Goal: Task Accomplishment & Management: Manage account settings

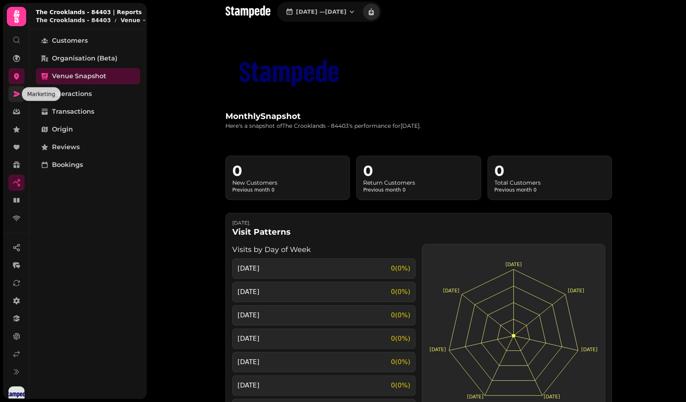
click at [17, 93] on icon at bounding box center [17, 94] width 6 height 6
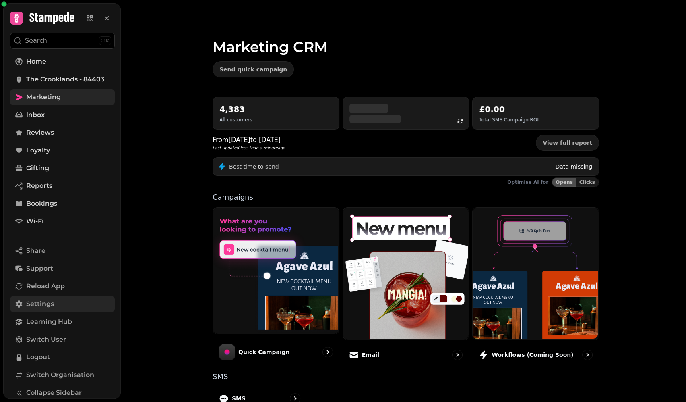
click at [43, 301] on span "Settings" at bounding box center [40, 304] width 28 height 10
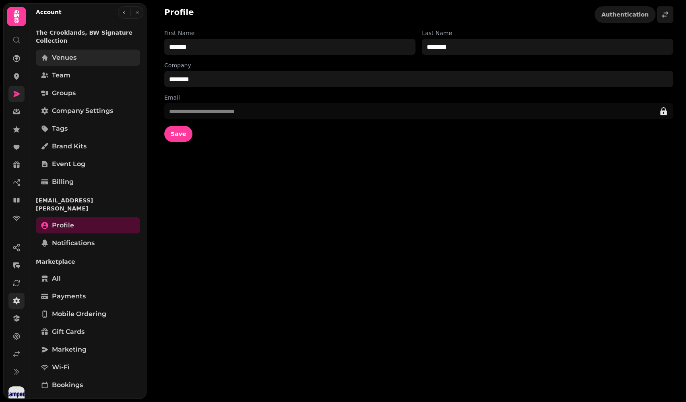
click at [66, 57] on span "Venues" at bounding box center [64, 58] width 25 height 10
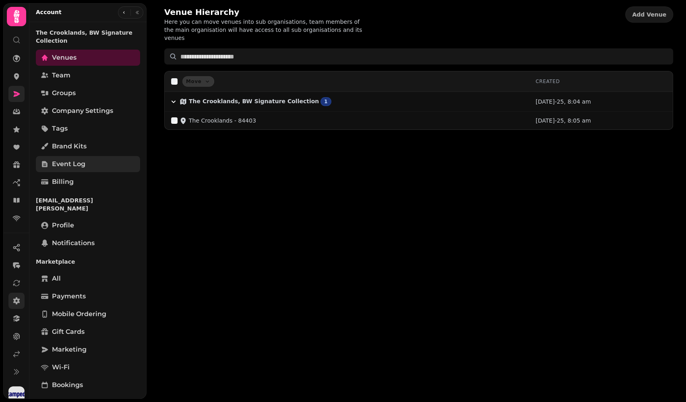
click at [83, 161] on span "Event log" at bounding box center [68, 164] width 33 height 10
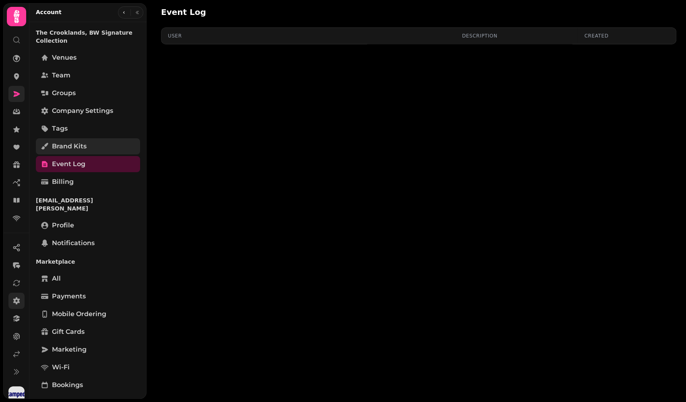
click at [77, 138] on link "Brand Kits" at bounding box center [88, 146] width 104 height 16
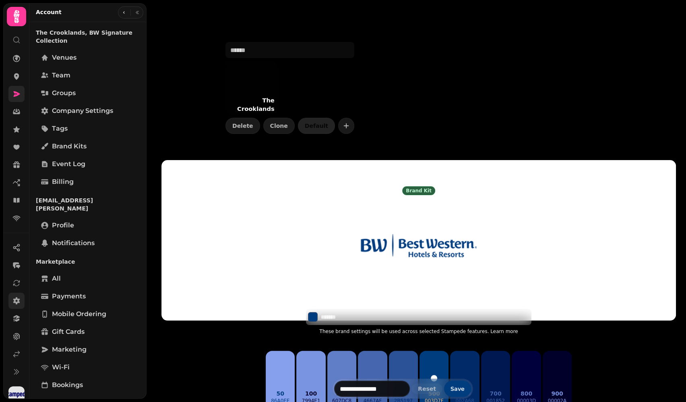
click at [26, 220] on nav at bounding box center [16, 138] width 21 height 176
click at [18, 219] on icon at bounding box center [16, 218] width 8 height 8
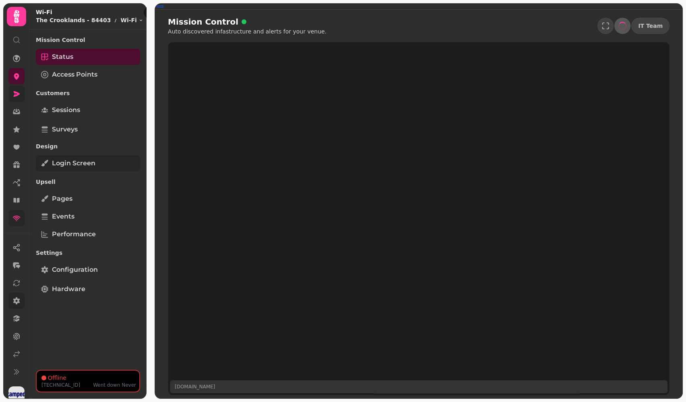
click at [70, 165] on span "Login screen" at bounding box center [73, 163] width 43 height 10
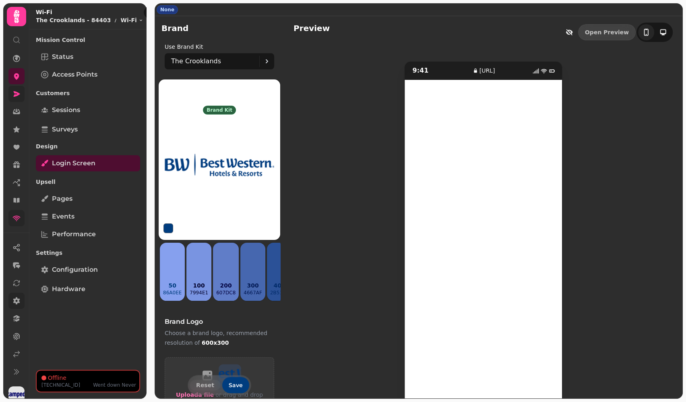
click at [18, 301] on icon at bounding box center [16, 300] width 7 height 7
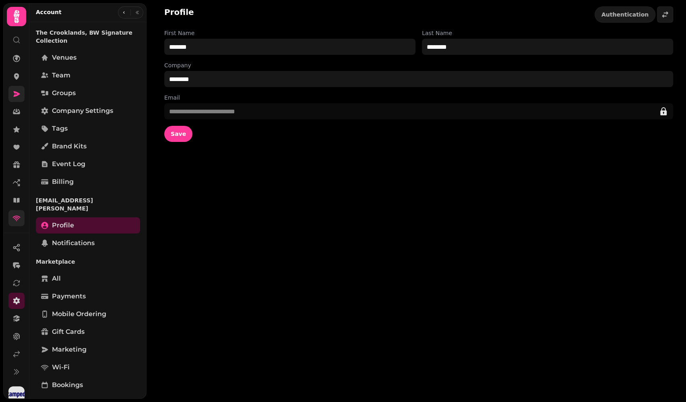
click at [69, 66] on div "Venues Team Groups Company settings Tags Brand Kits Event log Billing" at bounding box center [88, 120] width 104 height 140
click at [71, 70] on link "Team" at bounding box center [88, 75] width 104 height 16
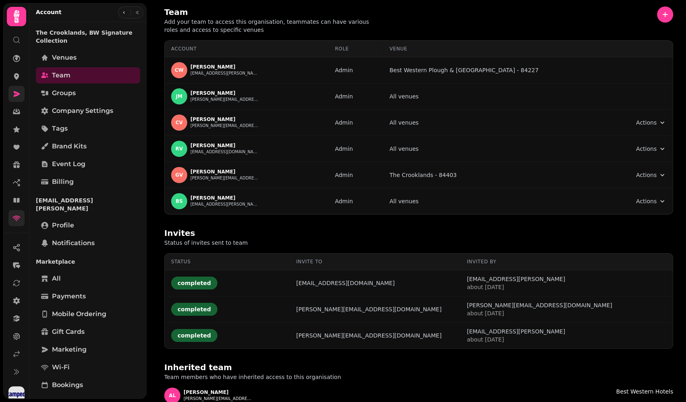
click at [587, 15] on div "Team Add your team to access this organisation, teammates can have various role…" at bounding box center [418, 19] width 509 height 27
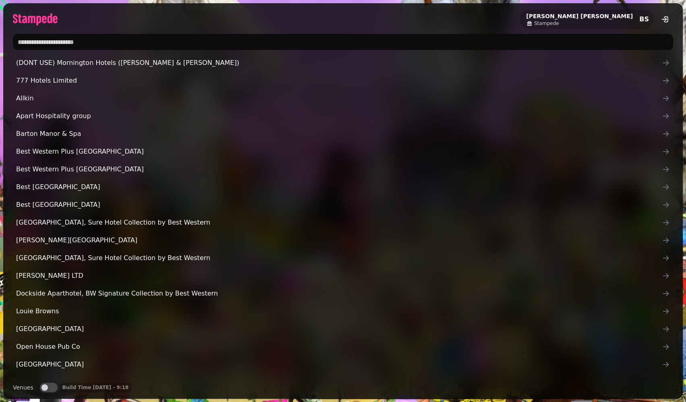
click at [245, 40] on input "text" at bounding box center [343, 42] width 660 height 16
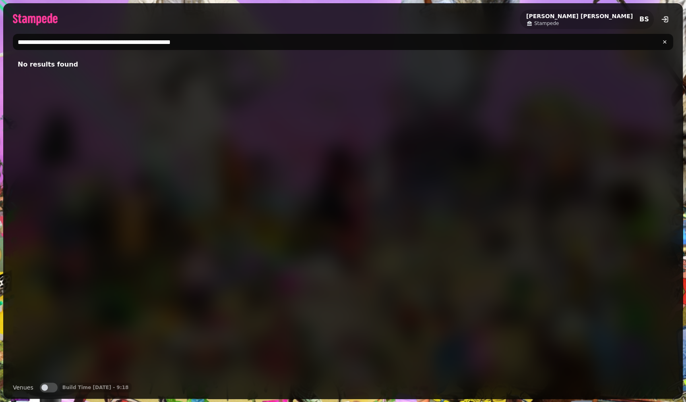
drag, startPoint x: 89, startPoint y: 40, endPoint x: 369, endPoint y: 33, distance: 280.8
click at [369, 33] on div "**********" at bounding box center [343, 42] width 680 height 23
drag, startPoint x: 313, startPoint y: 44, endPoint x: 162, endPoint y: 40, distance: 150.3
click at [162, 40] on input "**********" at bounding box center [343, 42] width 660 height 16
type input "**********"
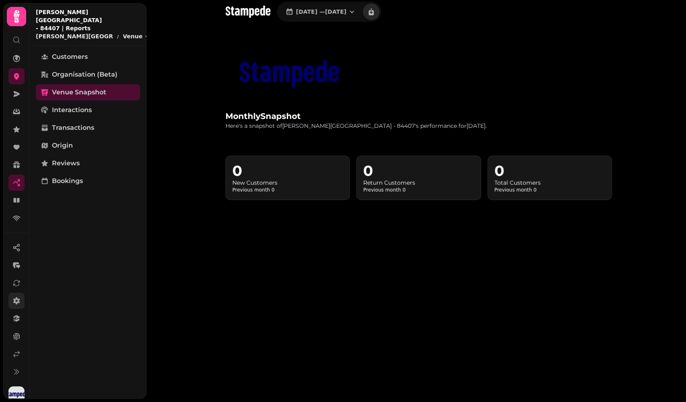
click at [18, 296] on icon at bounding box center [16, 300] width 8 height 8
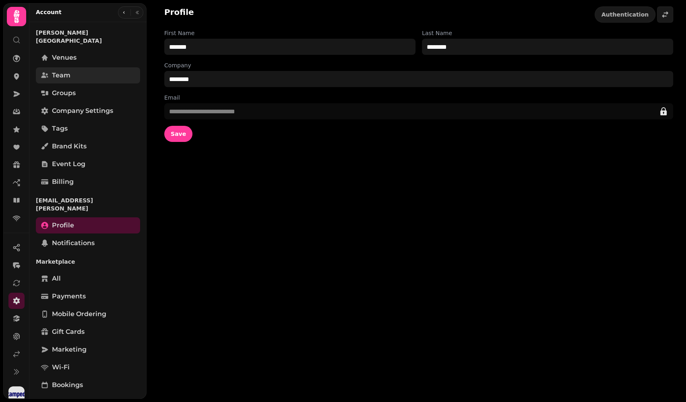
click at [83, 67] on link "Team" at bounding box center [88, 75] width 104 height 16
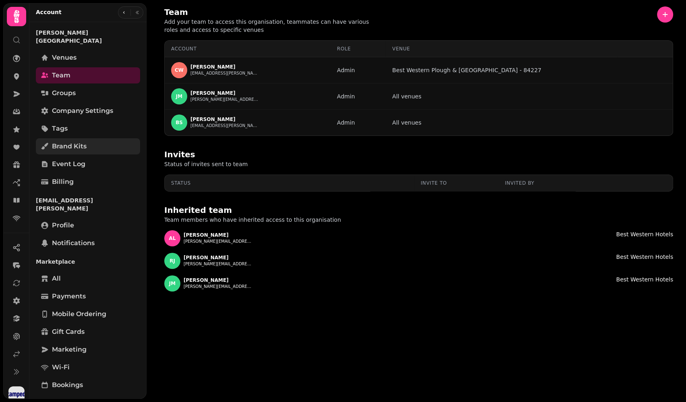
click at [85, 141] on span "Brand Kits" at bounding box center [69, 146] width 35 height 10
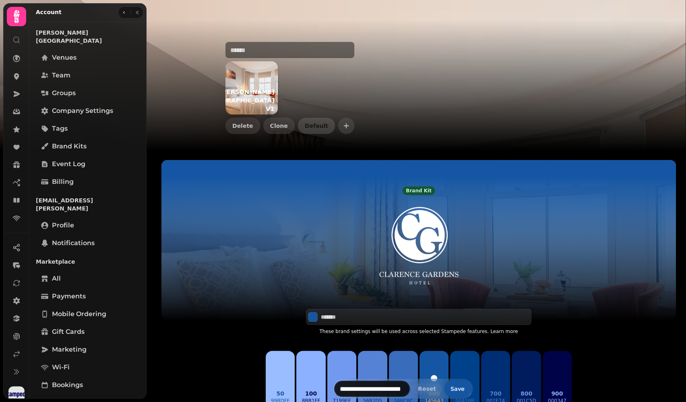
click at [254, 93] on p "Clarence Gardens Hotel V1" at bounding box center [240, 100] width 76 height 29
click at [21, 70] on link at bounding box center [16, 76] width 16 height 16
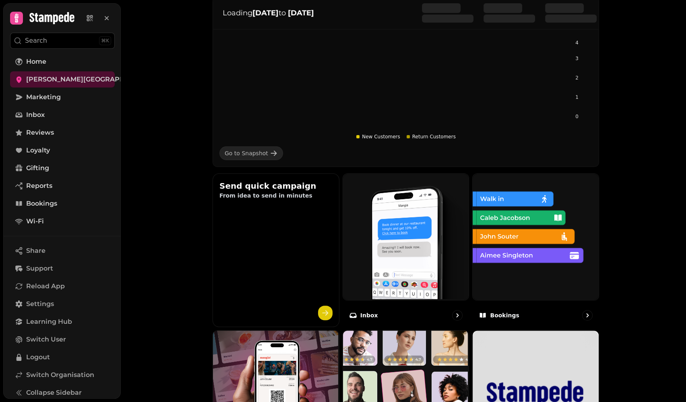
scroll to position [382, 0]
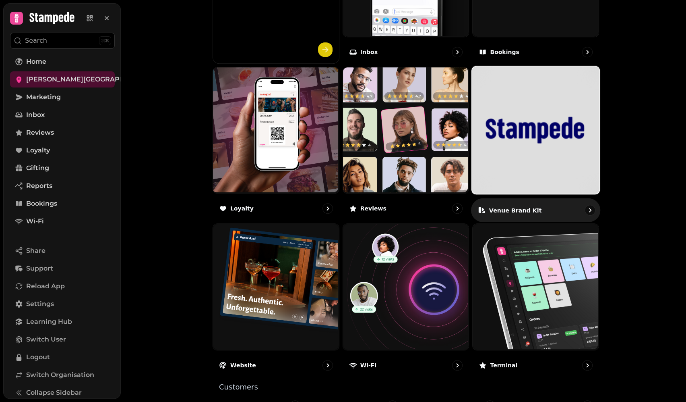
click at [525, 142] on img at bounding box center [536, 130] width 128 height 128
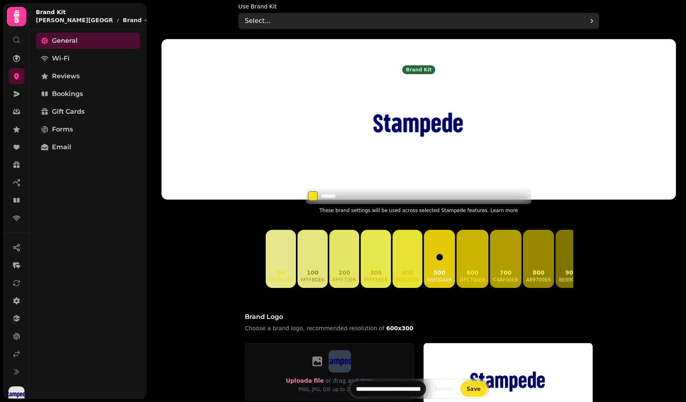
click at [282, 14] on div "Select..." at bounding box center [414, 21] width 339 height 16
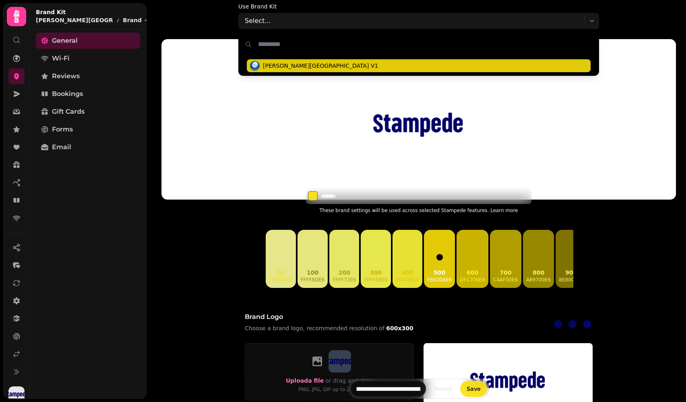
click at [281, 62] on span "Clarence Gardens Hotel V1" at bounding box center [320, 66] width 115 height 8
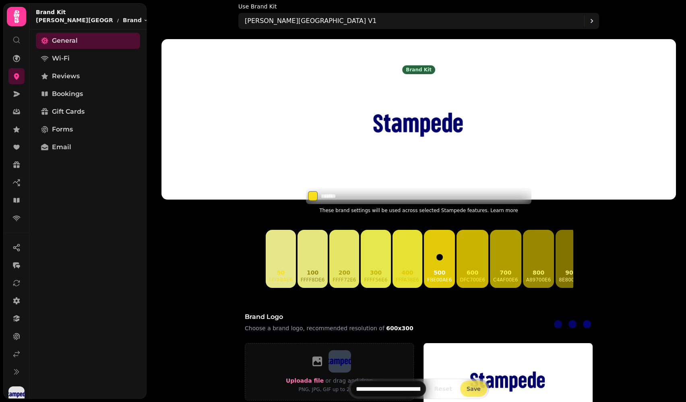
type input "*******"
type input "**********"
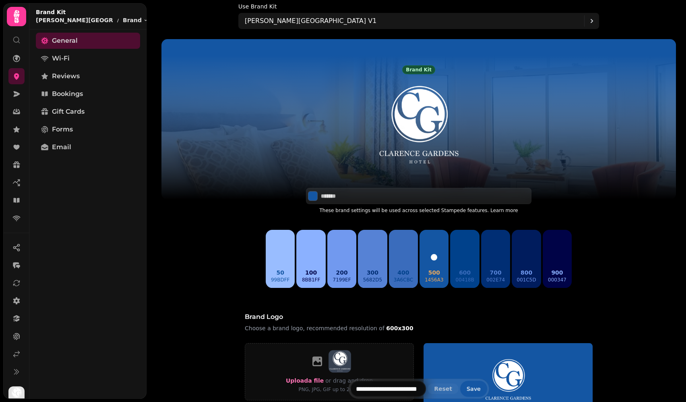
click at [474, 389] on span "Save" at bounding box center [474, 388] width 14 height 6
click at [18, 300] on icon at bounding box center [16, 300] width 7 height 7
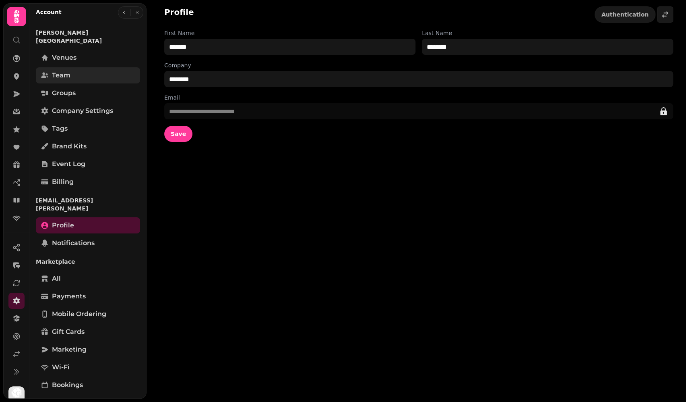
click at [65, 72] on link "Team" at bounding box center [88, 75] width 104 height 16
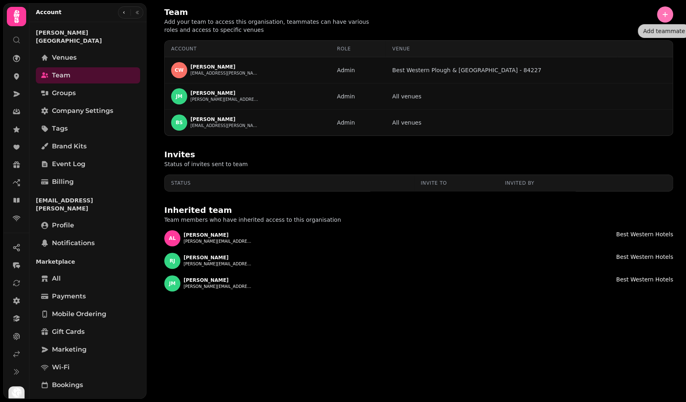
click at [666, 16] on icon "button" at bounding box center [665, 14] width 8 height 8
select select "*****"
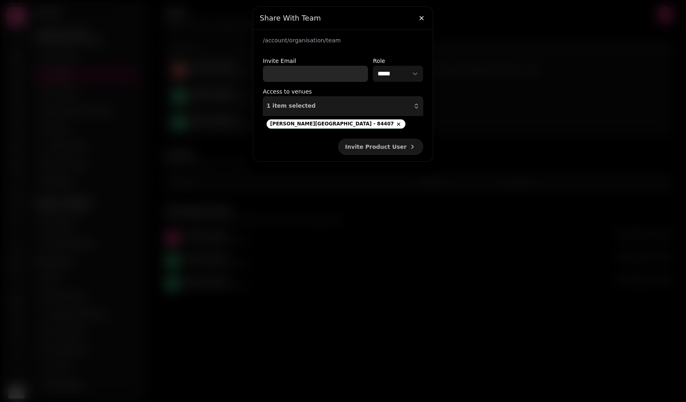
click at [335, 68] on input "Invite Email" at bounding box center [315, 74] width 105 height 16
paste input "**********"
type input "**********"
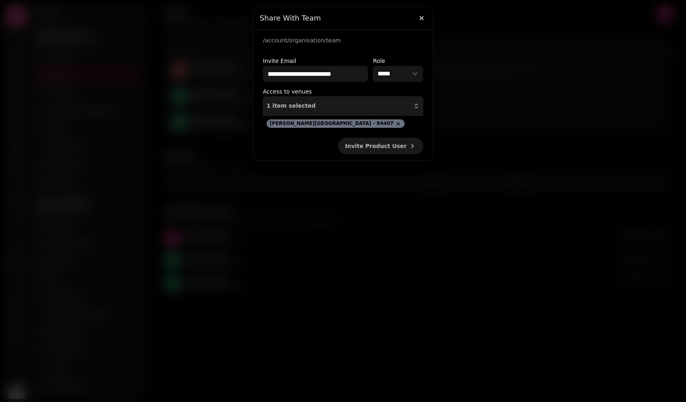
click at [395, 125] on icon at bounding box center [398, 123] width 6 height 6
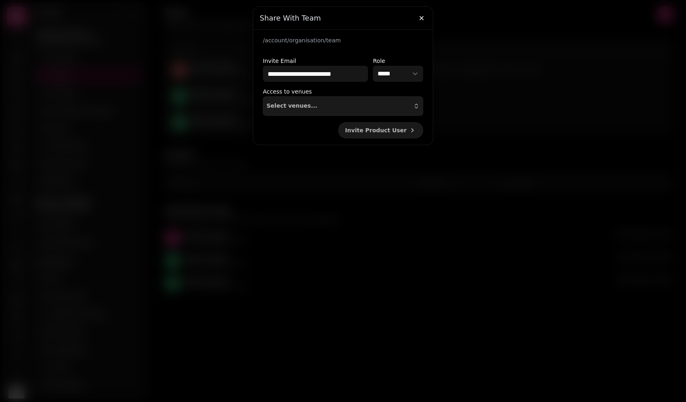
click at [372, 139] on form "**********" at bounding box center [343, 87] width 180 height 115
click at [372, 134] on button "Invite Product User" at bounding box center [380, 130] width 85 height 16
click at [422, 18] on icon "button" at bounding box center [422, 18] width 8 height 8
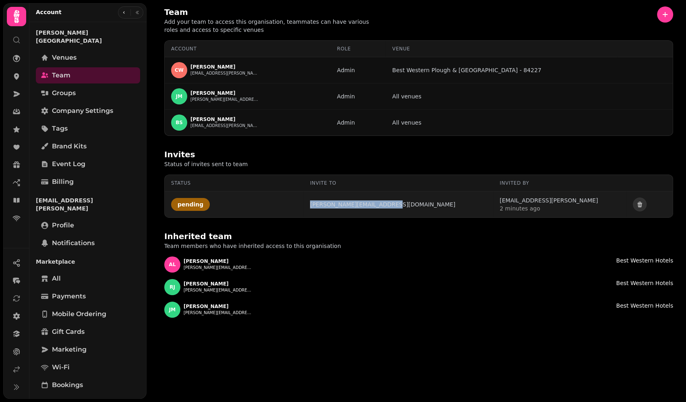
drag, startPoint x: 428, startPoint y: 206, endPoint x: 344, endPoint y: 202, distance: 84.7
click at [344, 202] on td "[PERSON_NAME][EMAIL_ADDRESS][DOMAIN_NAME]" at bounding box center [399, 204] width 190 height 26
copy div "[PERSON_NAME][EMAIL_ADDRESS][DOMAIN_NAME]"
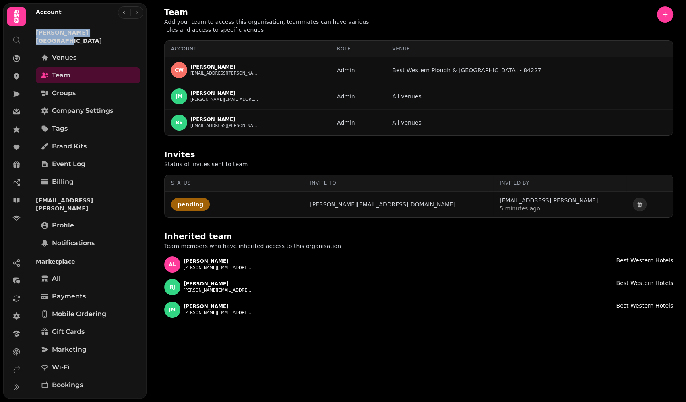
drag, startPoint x: 34, startPoint y: 32, endPoint x: 106, endPoint y: 32, distance: 72.1
click at [106, 32] on div "Clarence Gardens Hotel Venues Team Groups Company settings Tags Brand Kits Even…" at bounding box center [87, 258] width 117 height 467
copy p "Clarence Gardens Hotel"
click at [20, 368] on icon at bounding box center [16, 369] width 8 height 8
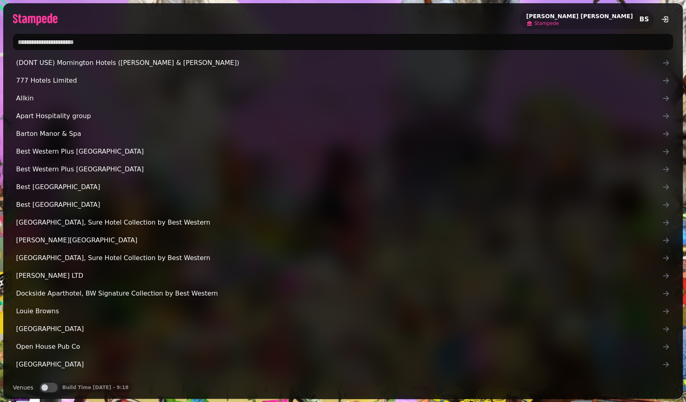
click at [559, 25] on span "Stampede" at bounding box center [546, 23] width 25 height 6
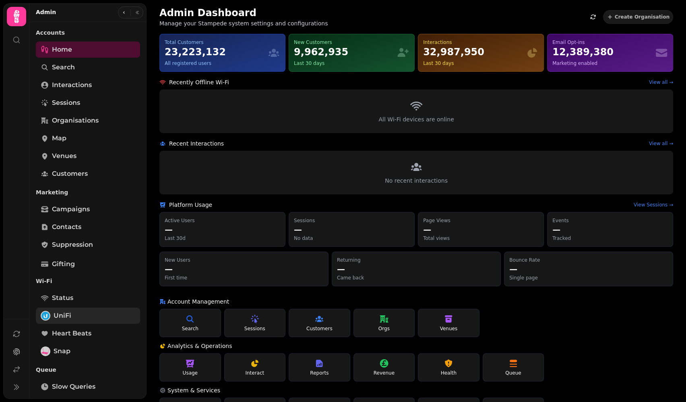
scroll to position [151, 0]
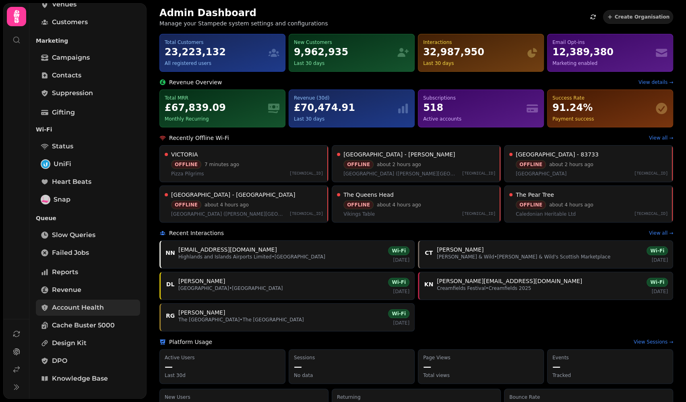
click at [71, 300] on link "Account Health" at bounding box center [88, 307] width 104 height 16
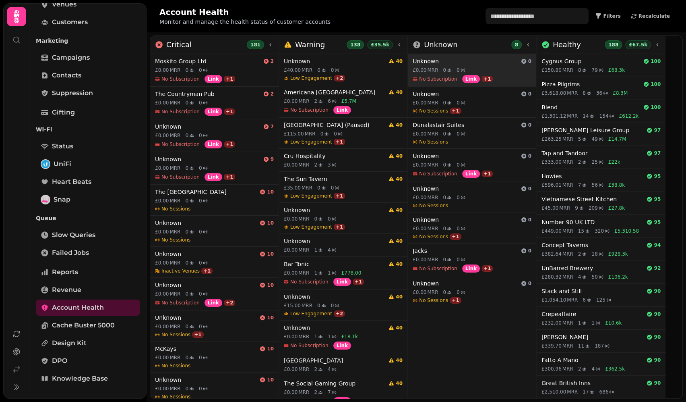
click at [510, 61] on h4 "Unknown" at bounding box center [465, 61] width 105 height 8
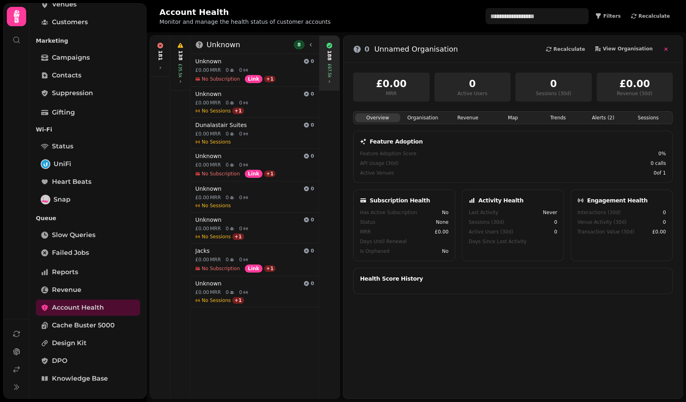
click at [331, 50] on div "188 £67.5k" at bounding box center [329, 63] width 17 height 48
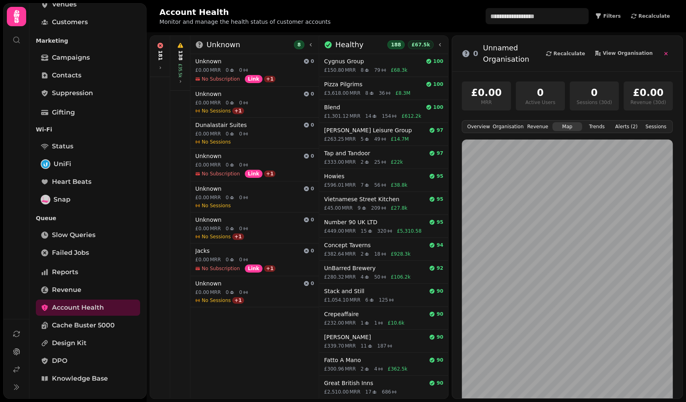
click at [567, 128] on button "Map" at bounding box center [567, 126] width 29 height 9
click at [544, 128] on button "Revenue" at bounding box center [537, 126] width 29 height 9
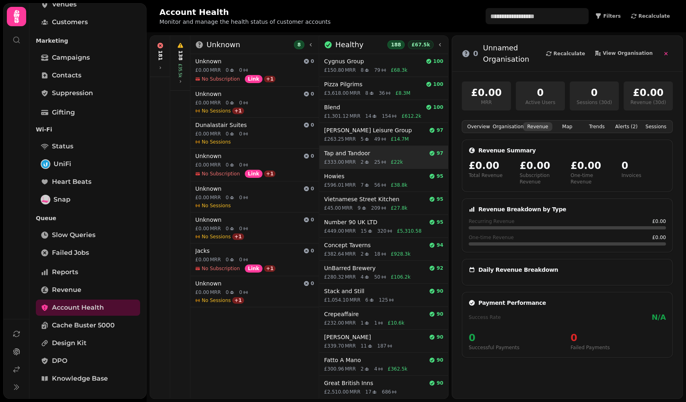
click at [383, 160] on icon at bounding box center [383, 161] width 5 height 5
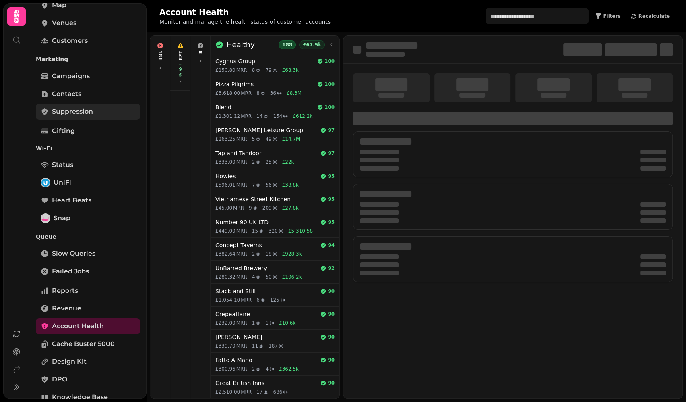
scroll to position [151, 0]
